Goal: Book appointment/travel/reservation

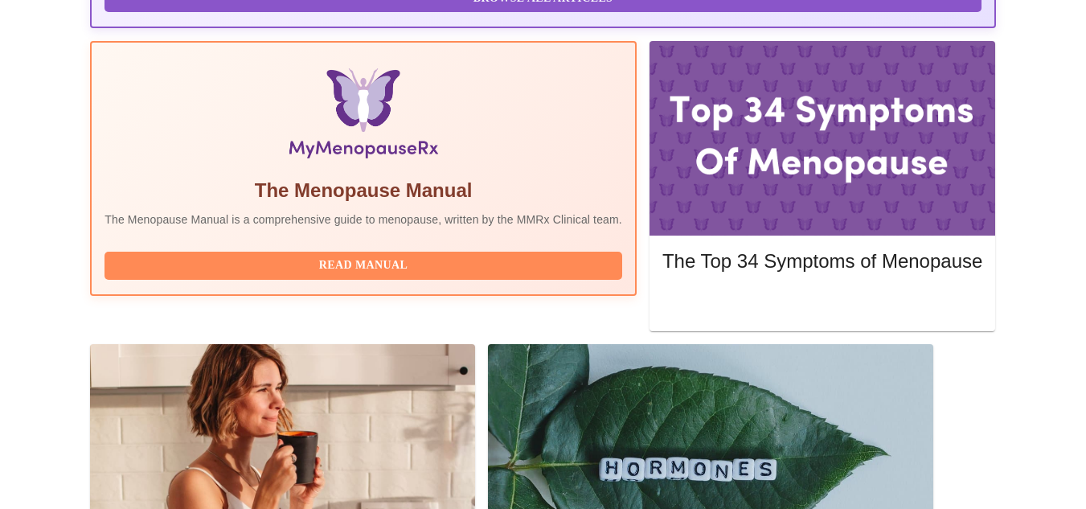
scroll to position [497, 0]
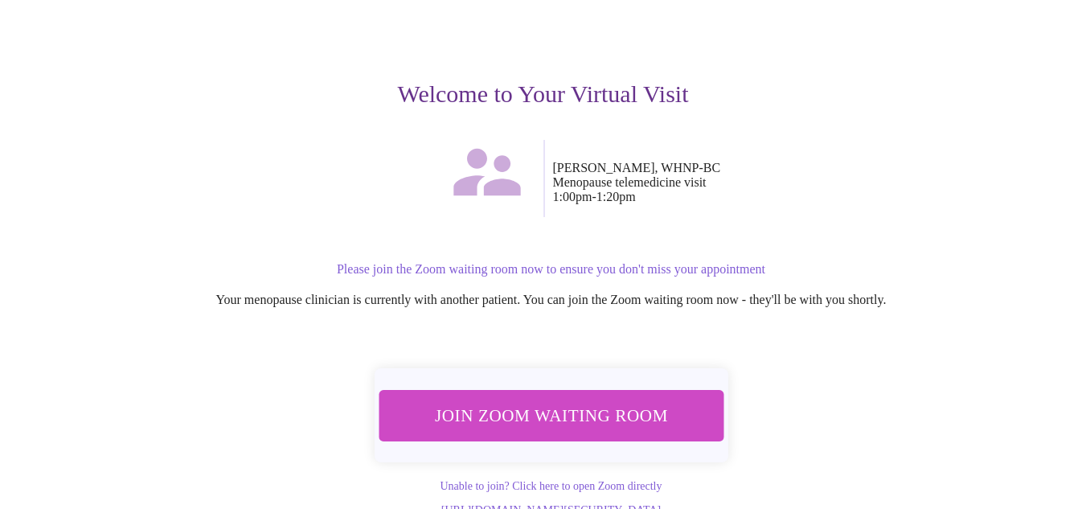
scroll to position [162, 0]
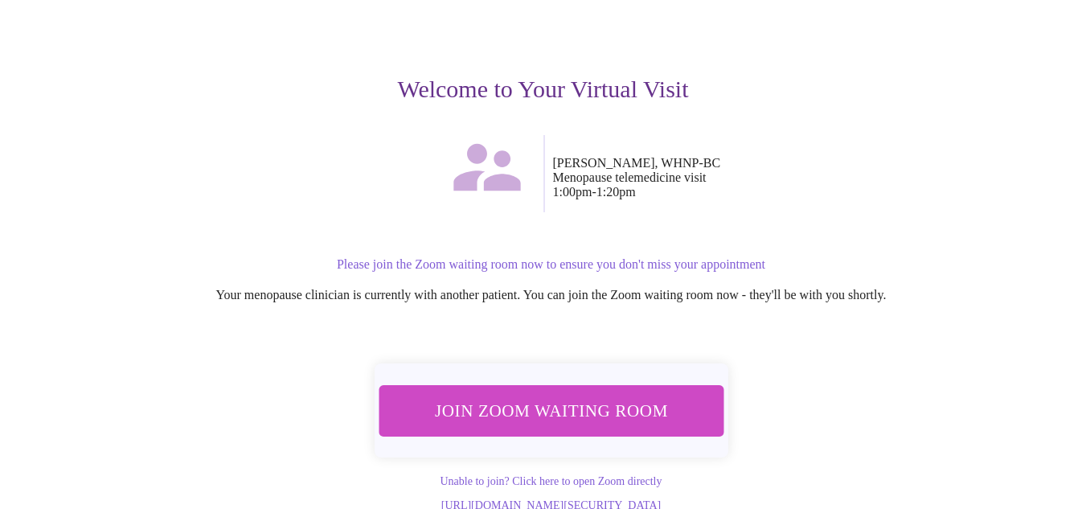
click at [537, 395] on span "Join Zoom Waiting Room" at bounding box center [551, 410] width 309 height 31
